Goal: Use online tool/utility: Utilize a website feature to perform a specific function

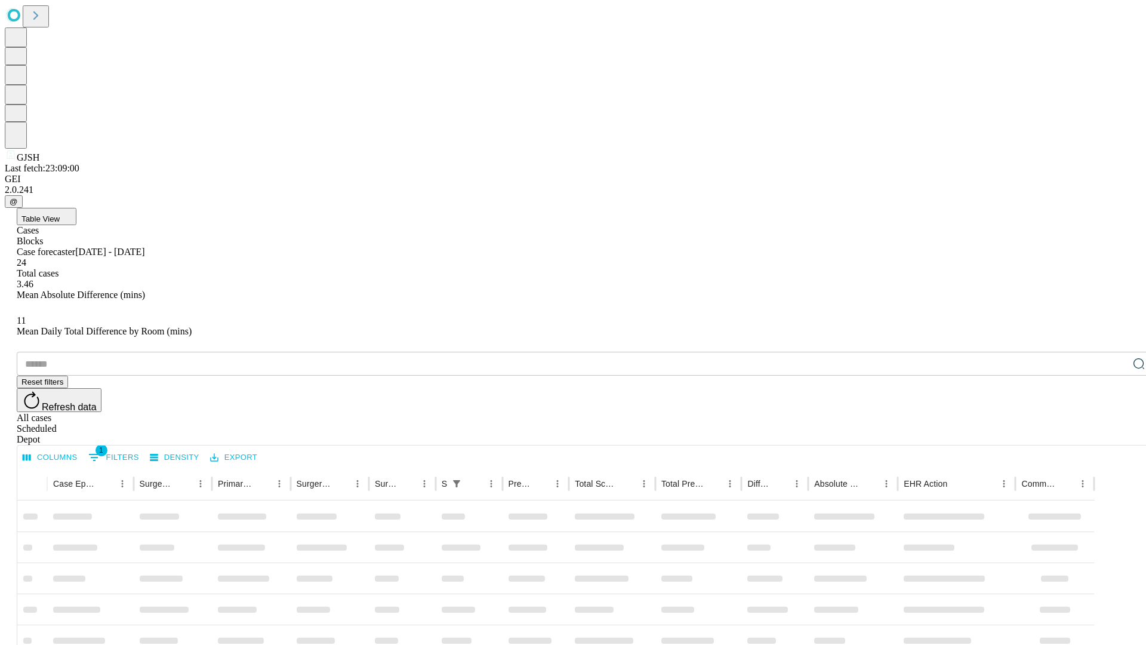
click at [60, 214] on span "Table View" at bounding box center [40, 218] width 38 height 9
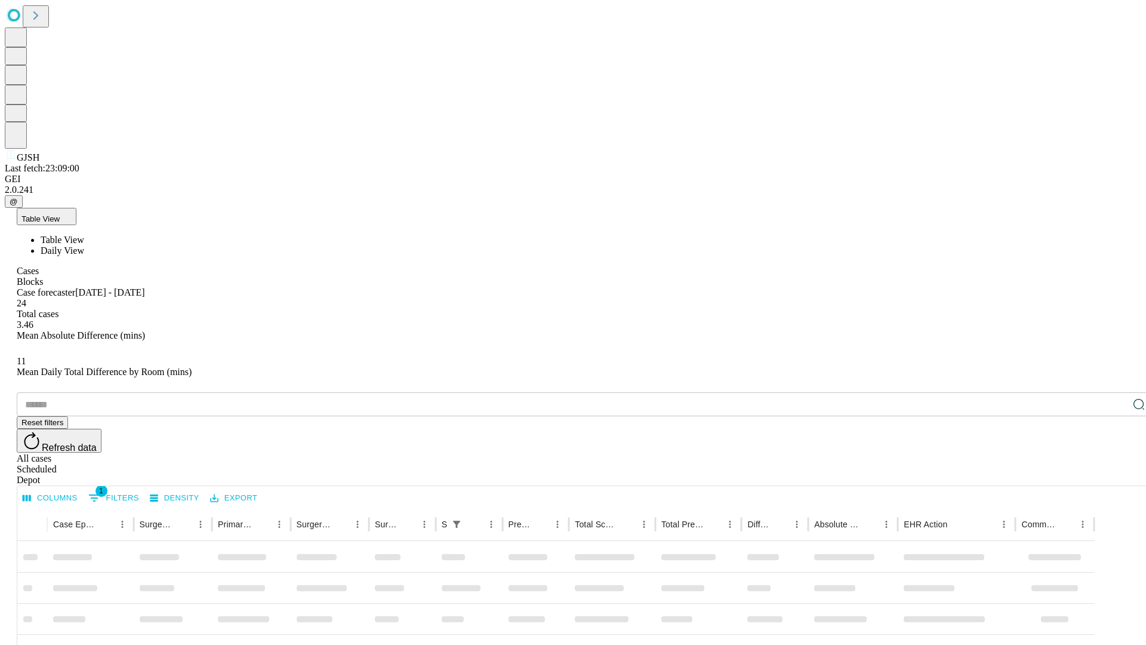
click at [84, 245] on span "Daily View" at bounding box center [63, 250] width 44 height 10
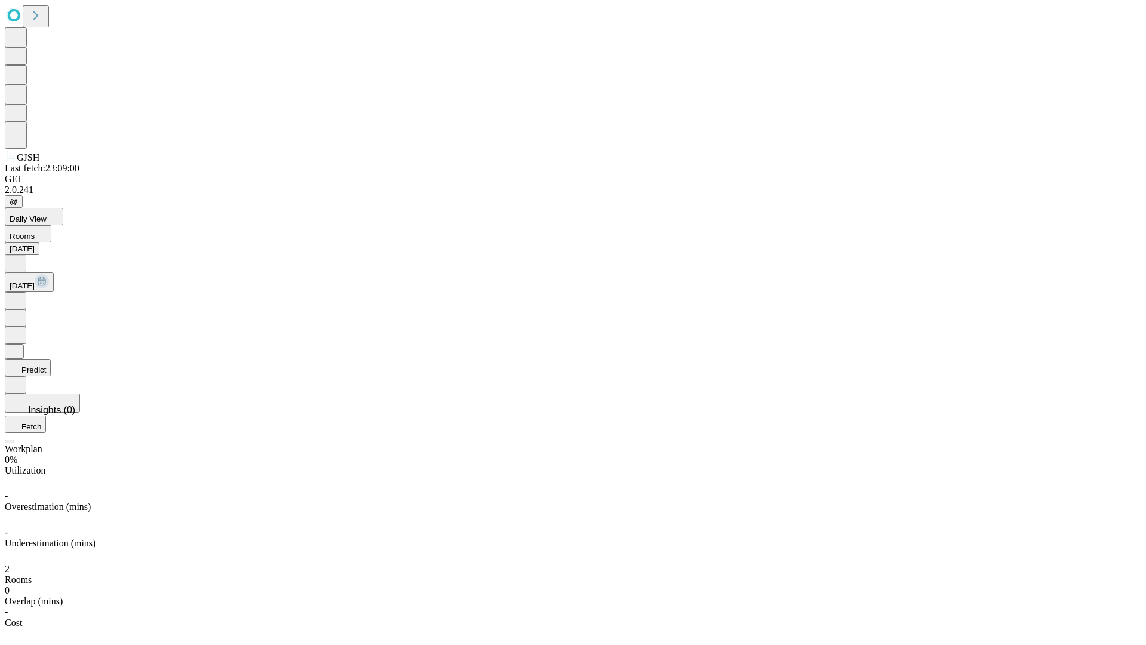
click at [51, 359] on button "Predict" at bounding box center [28, 367] width 46 height 17
